Goal: Check status: Check status

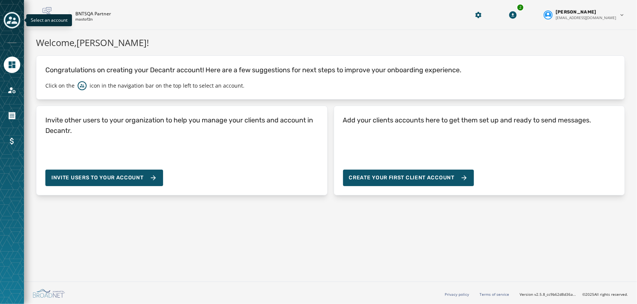
click at [14, 21] on icon "Toggle account select drawer" at bounding box center [12, 20] width 10 height 10
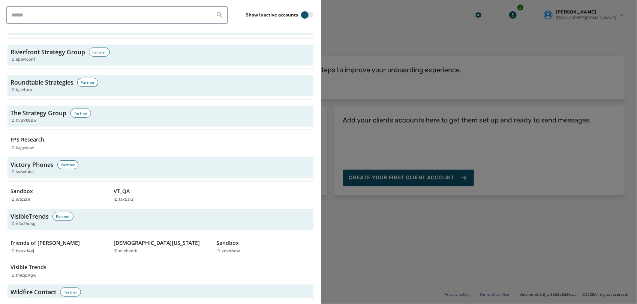
scroll to position [2145, 0]
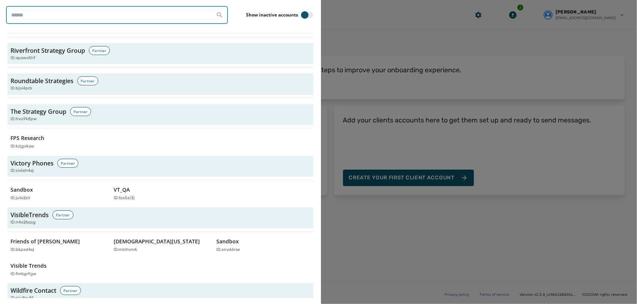
click at [133, 17] on input "search" at bounding box center [117, 15] width 222 height 18
paste input "********"
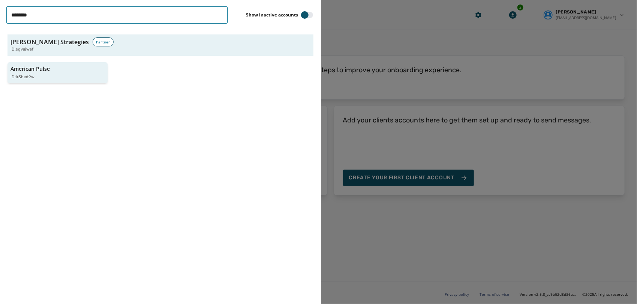
type input "********"
click at [34, 76] on div "ID: lr3hed9w" at bounding box center [53, 77] width 87 height 6
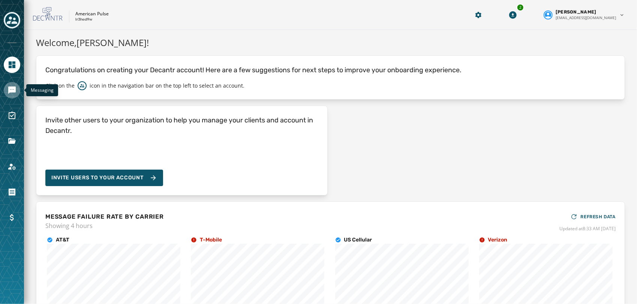
click at [13, 90] on icon "Navigate to Messaging" at bounding box center [11, 90] width 7 height 7
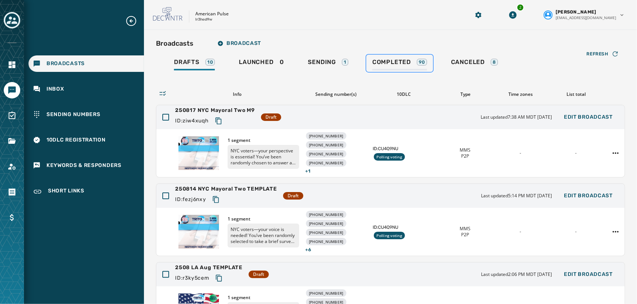
click at [401, 65] on span "Completed" at bounding box center [391, 61] width 39 height 7
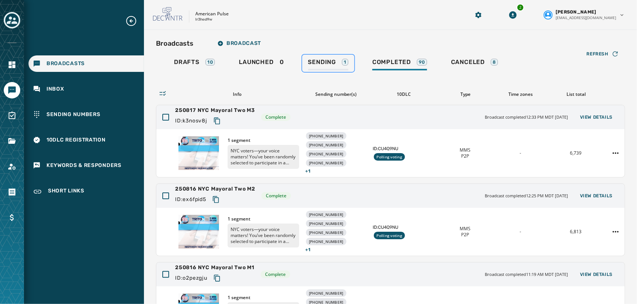
click at [336, 57] on link "Sending 1" at bounding box center [328, 63] width 52 height 17
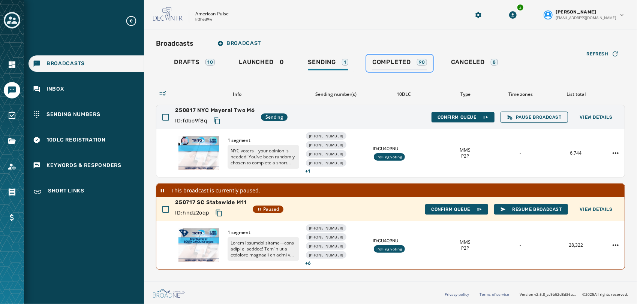
click at [403, 62] on span "Completed" at bounding box center [391, 61] width 39 height 7
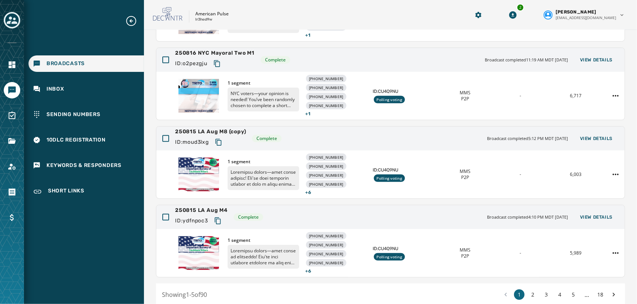
scroll to position [247, 0]
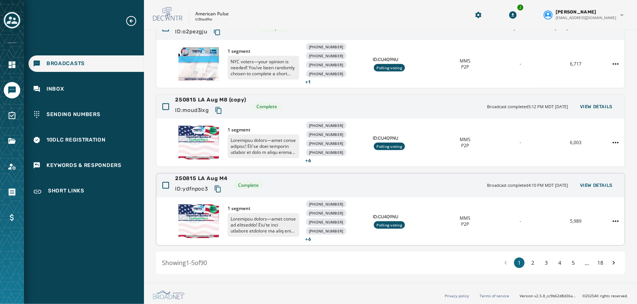
click at [210, 178] on span "250815 LA Aug M4" at bounding box center [201, 178] width 52 height 7
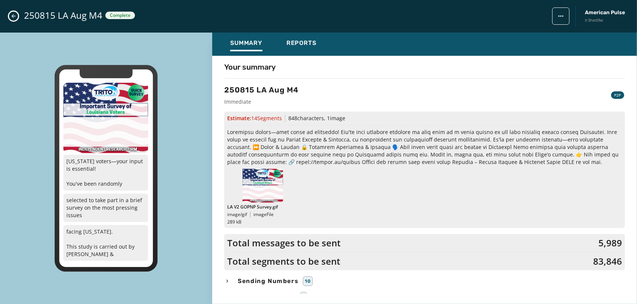
scroll to position [25, 0]
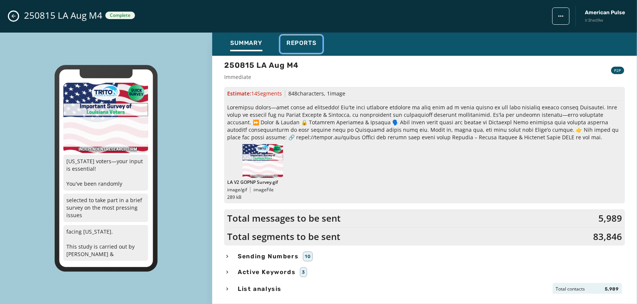
click at [302, 45] on span "Reports" at bounding box center [301, 42] width 30 height 7
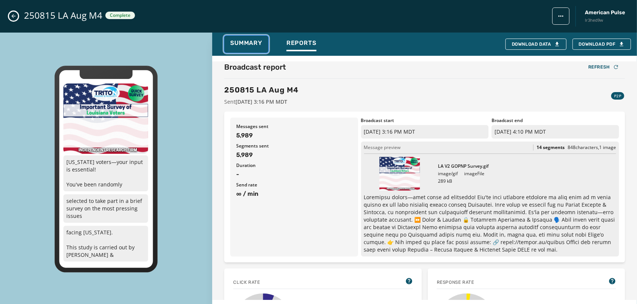
click at [254, 40] on span "Summary" at bounding box center [246, 42] width 32 height 7
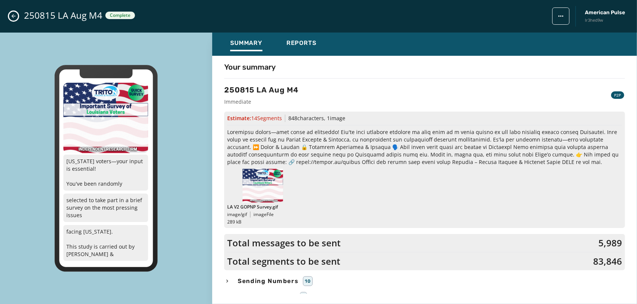
click at [12, 19] on button "Close admin drawer" at bounding box center [13, 16] width 9 height 9
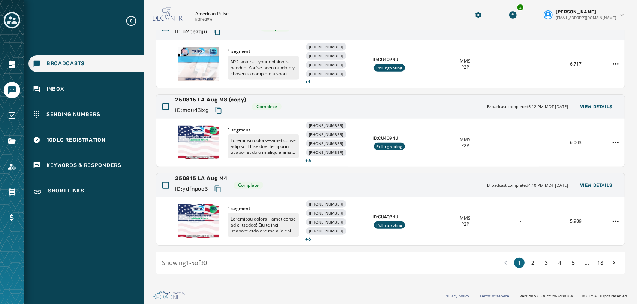
click at [203, 19] on p "lr3hed9w" at bounding box center [203, 20] width 17 height 6
copy p "lr3hed9w"
